Goal: Use online tool/utility: Utilize a website feature to perform a specific function

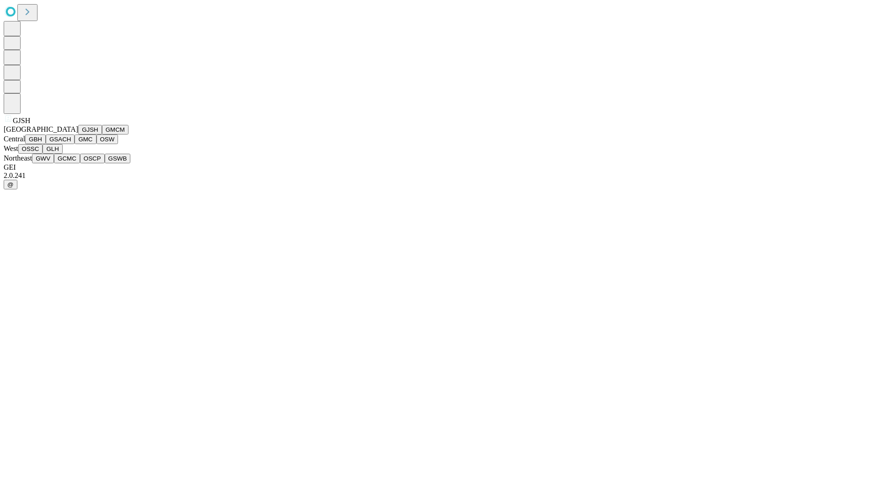
click at [78, 134] on button "GJSH" at bounding box center [90, 130] width 24 height 10
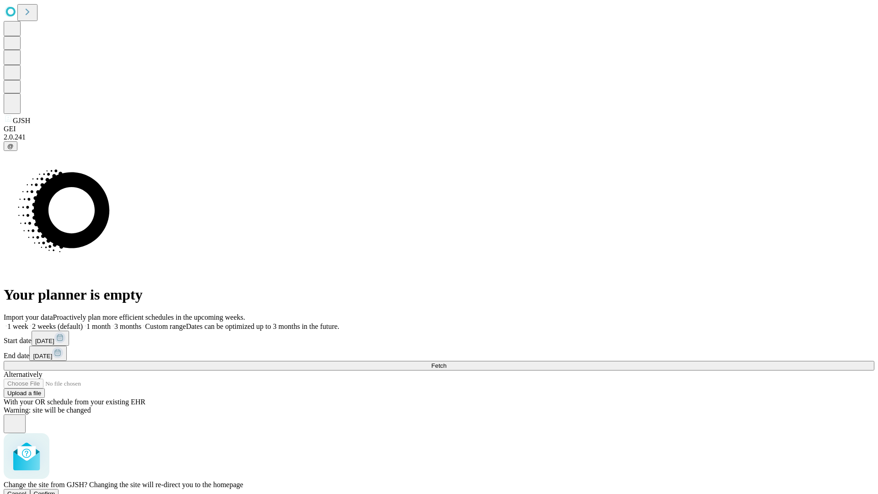
click at [55, 490] on span "Confirm" at bounding box center [45, 493] width 22 height 7
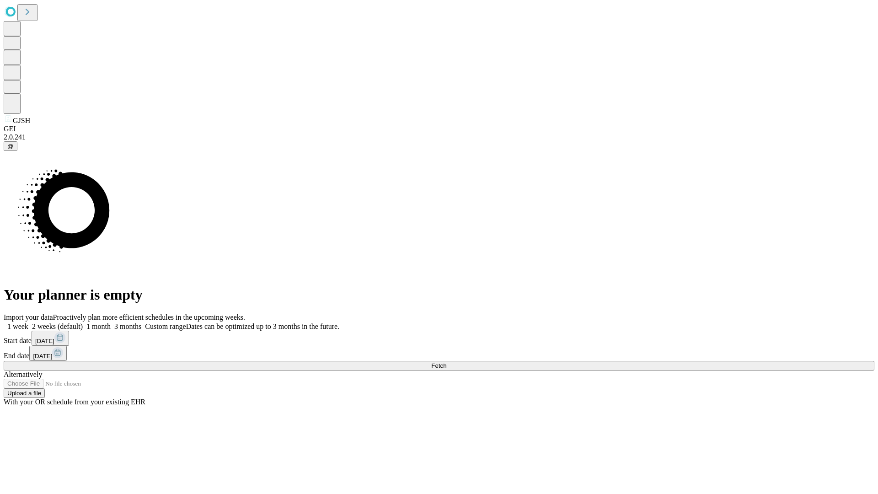
click at [83, 323] on label "2 weeks (default)" at bounding box center [55, 327] width 54 height 8
click at [446, 362] on span "Fetch" at bounding box center [438, 365] width 15 height 7
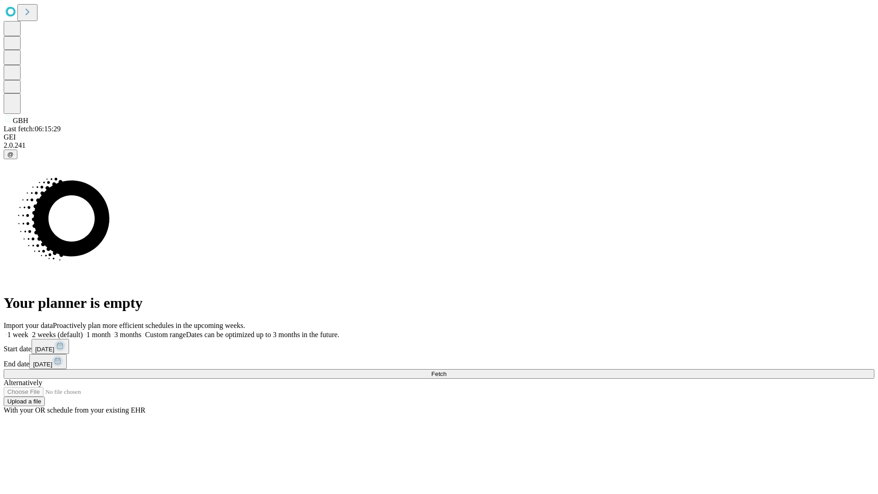
click at [83, 331] on label "2 weeks (default)" at bounding box center [55, 335] width 54 height 8
click at [446, 371] on span "Fetch" at bounding box center [438, 374] width 15 height 7
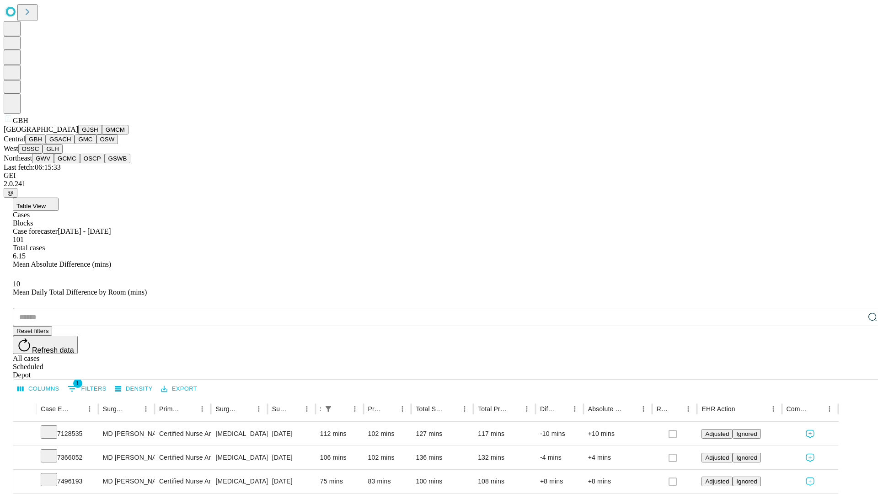
click at [71, 144] on button "GSACH" at bounding box center [60, 139] width 29 height 10
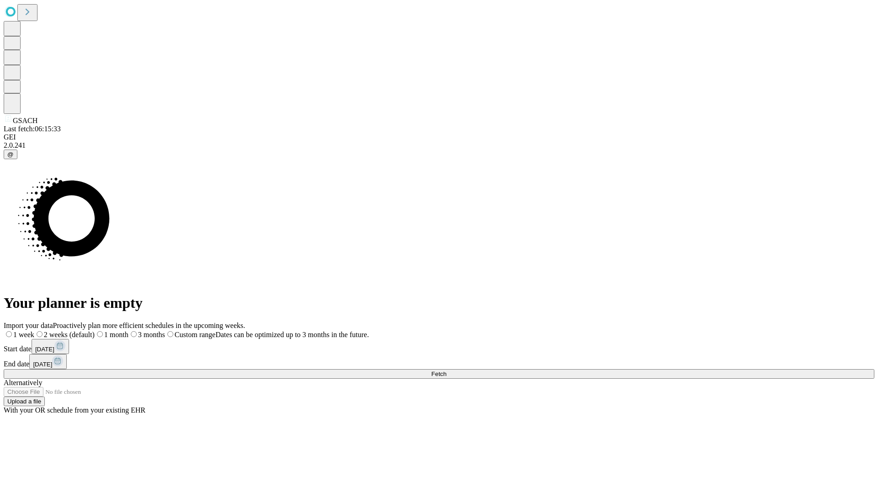
click at [95, 331] on label "2 weeks (default)" at bounding box center [64, 335] width 60 height 8
click at [446, 371] on span "Fetch" at bounding box center [438, 374] width 15 height 7
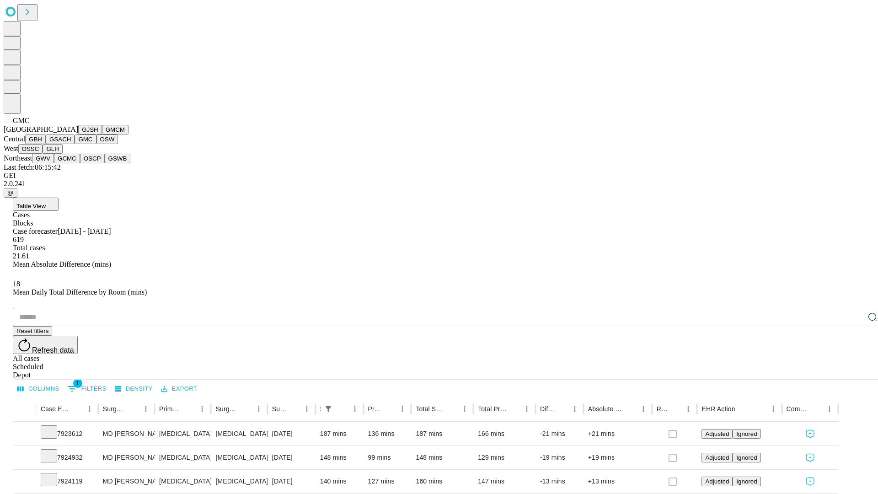
click at [97, 144] on button "OSW" at bounding box center [108, 139] width 22 height 10
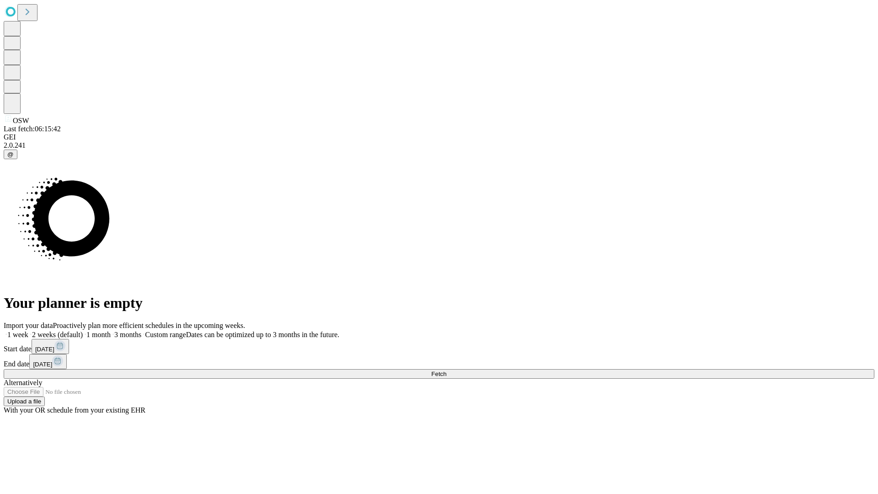
click at [83, 331] on label "2 weeks (default)" at bounding box center [55, 335] width 54 height 8
click at [446, 371] on span "Fetch" at bounding box center [438, 374] width 15 height 7
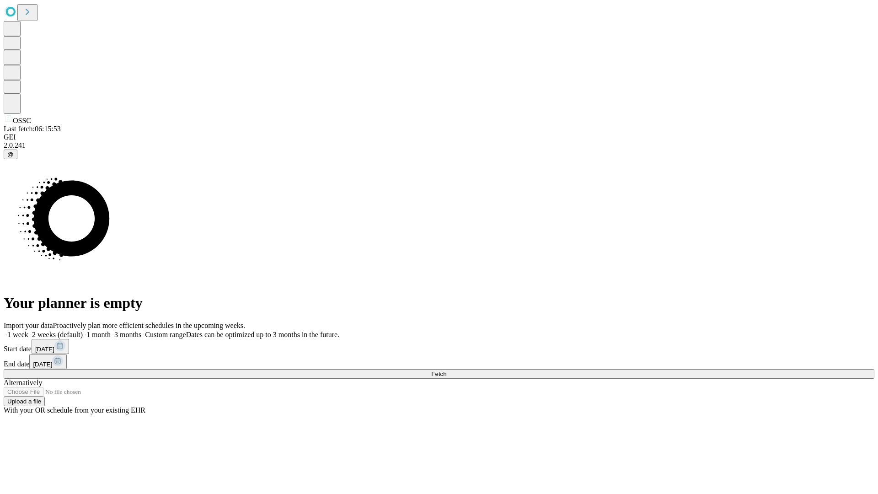
click at [83, 331] on label "2 weeks (default)" at bounding box center [55, 335] width 54 height 8
click at [446, 371] on span "Fetch" at bounding box center [438, 374] width 15 height 7
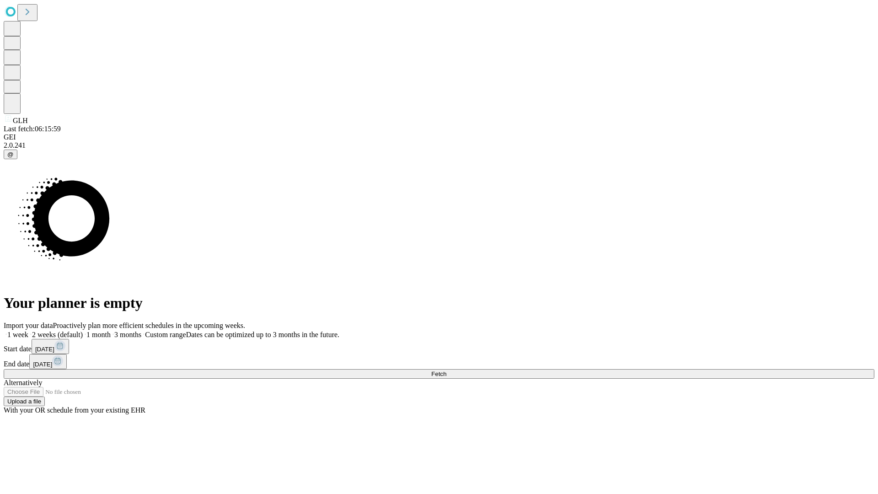
click at [83, 331] on label "2 weeks (default)" at bounding box center [55, 335] width 54 height 8
click at [446, 371] on span "Fetch" at bounding box center [438, 374] width 15 height 7
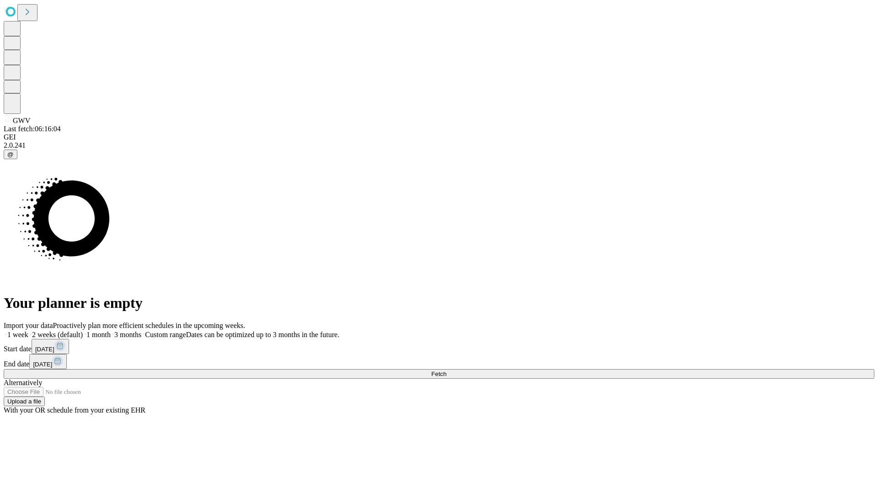
click at [83, 331] on label "2 weeks (default)" at bounding box center [55, 335] width 54 height 8
click at [446, 371] on span "Fetch" at bounding box center [438, 374] width 15 height 7
